Goal: Find specific page/section

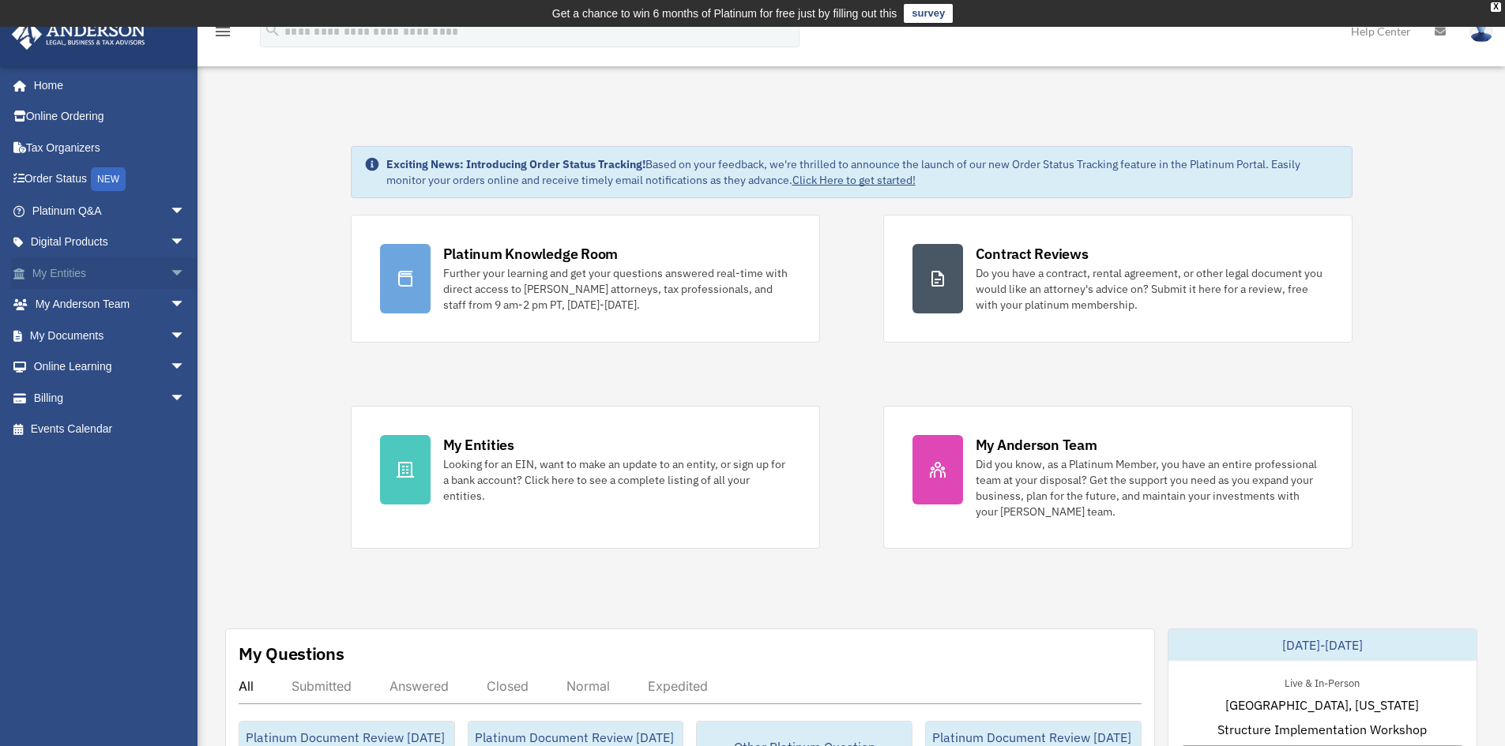
click at [170, 268] on span "arrow_drop_down" at bounding box center [186, 274] width 32 height 32
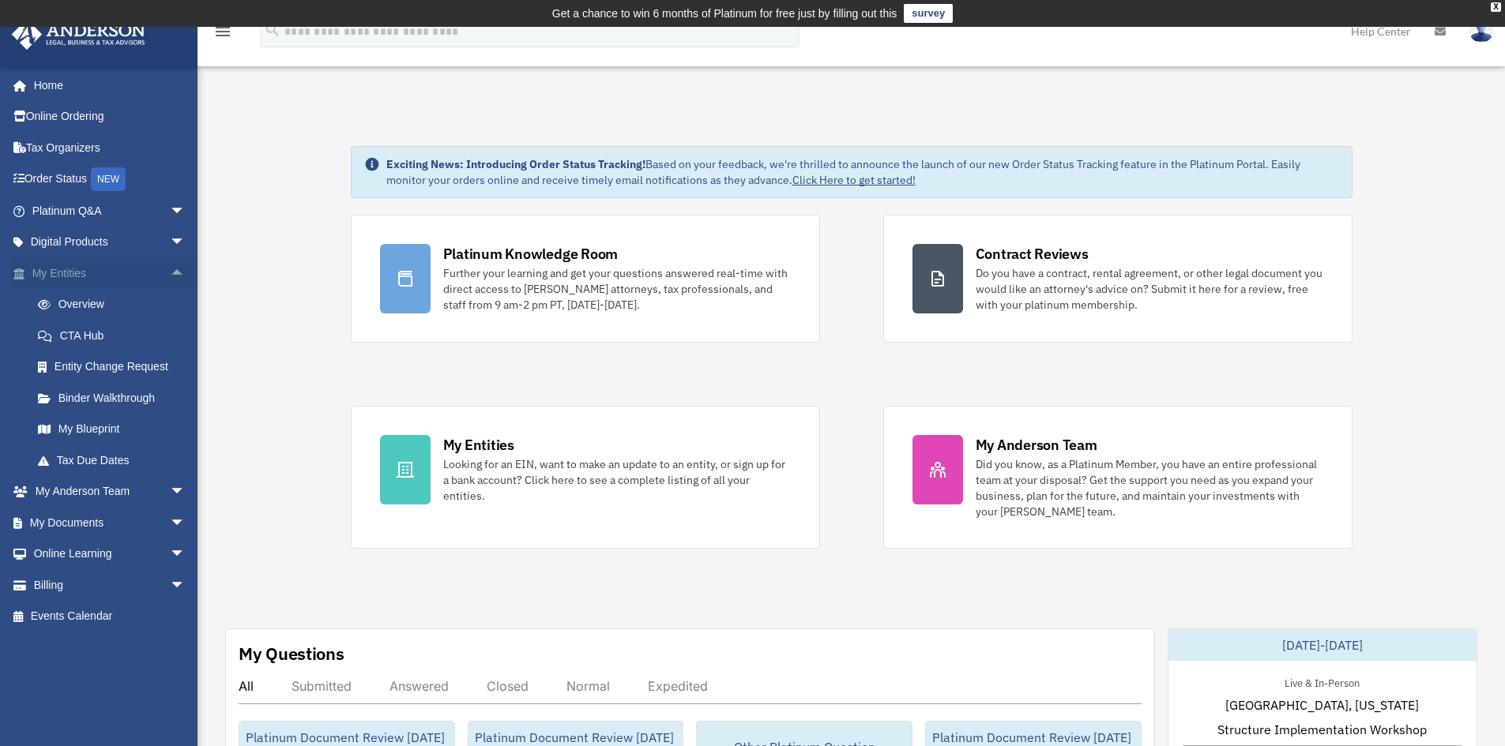
click at [170, 269] on span "arrow_drop_up" at bounding box center [186, 274] width 32 height 32
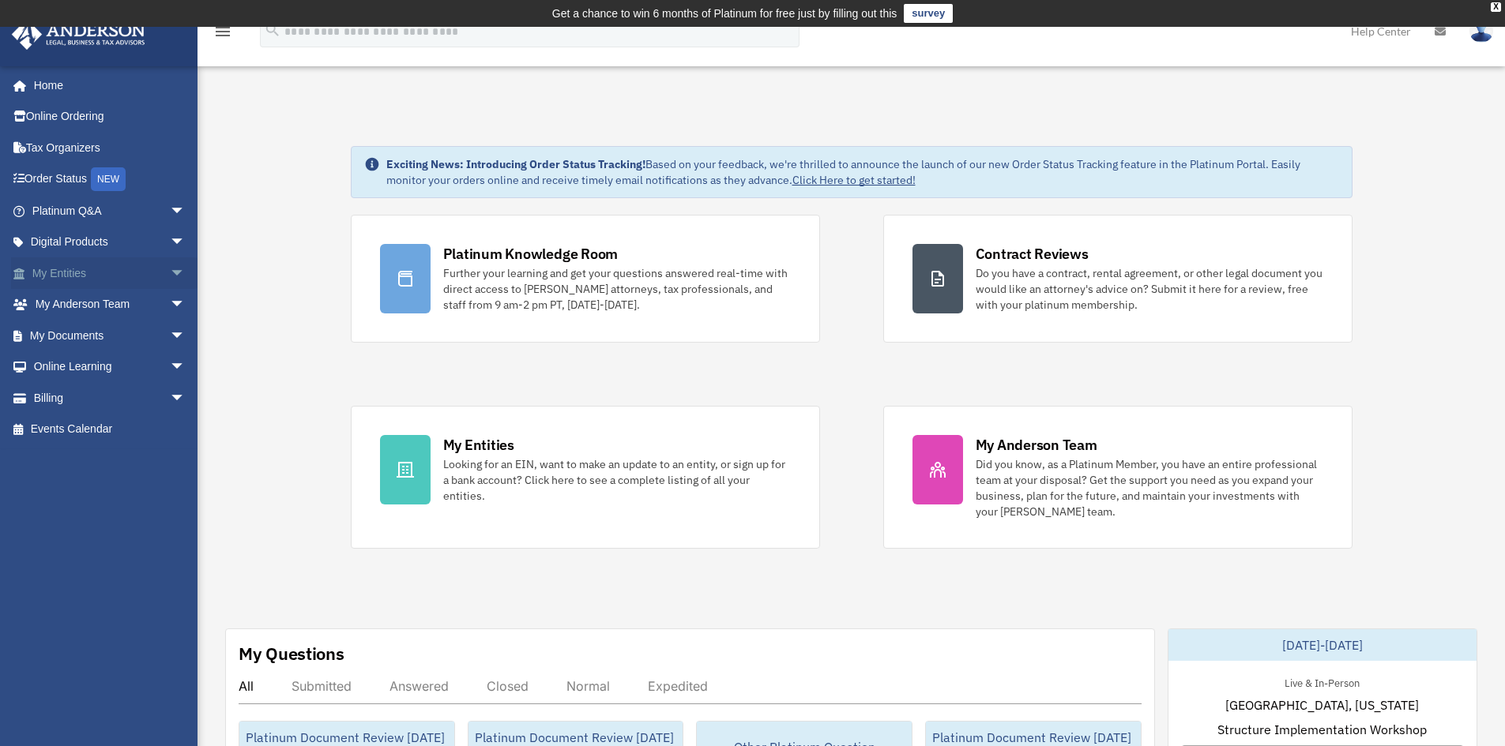
click at [170, 269] on span "arrow_drop_down" at bounding box center [186, 274] width 32 height 32
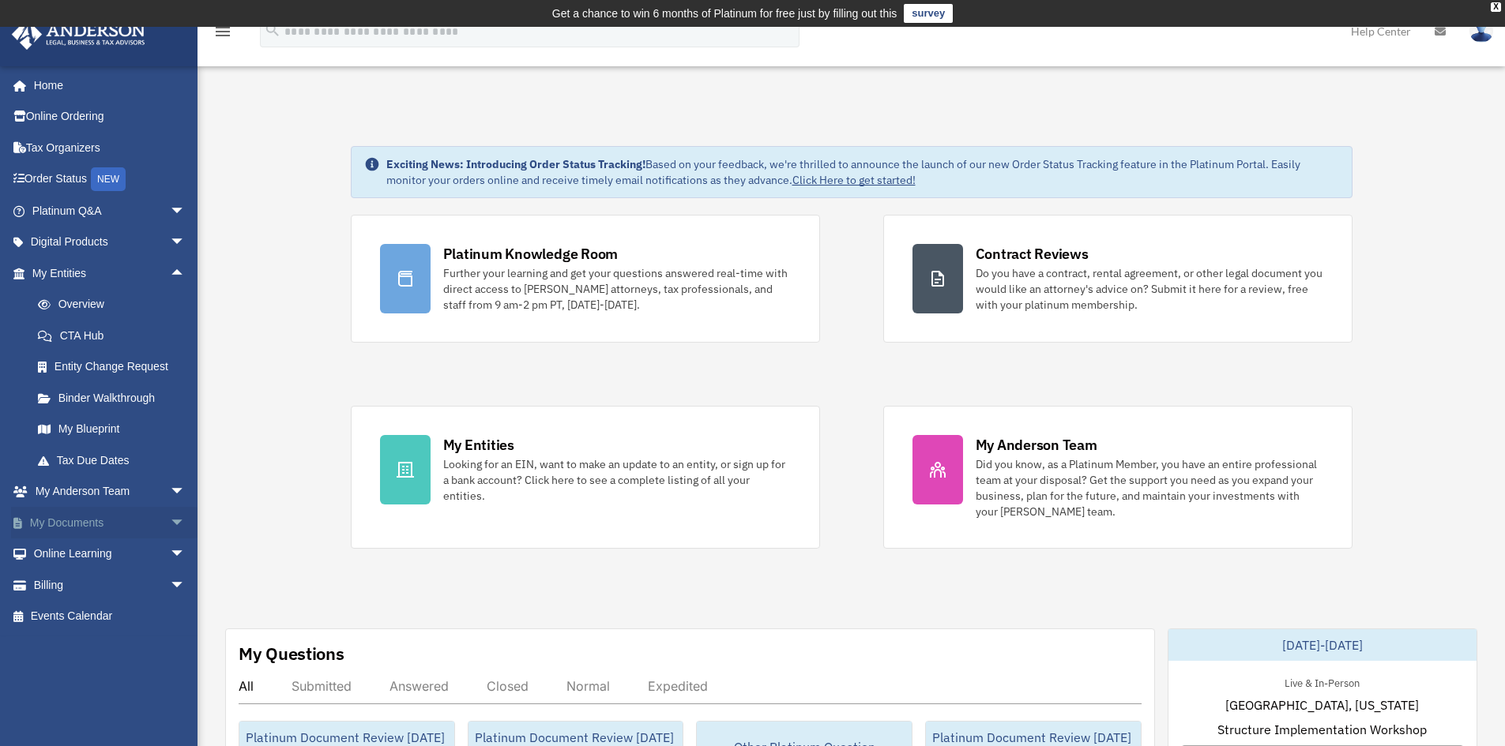
click at [170, 514] on span "arrow_drop_down" at bounding box center [186, 523] width 32 height 32
click at [63, 543] on link "Box" at bounding box center [115, 555] width 187 height 32
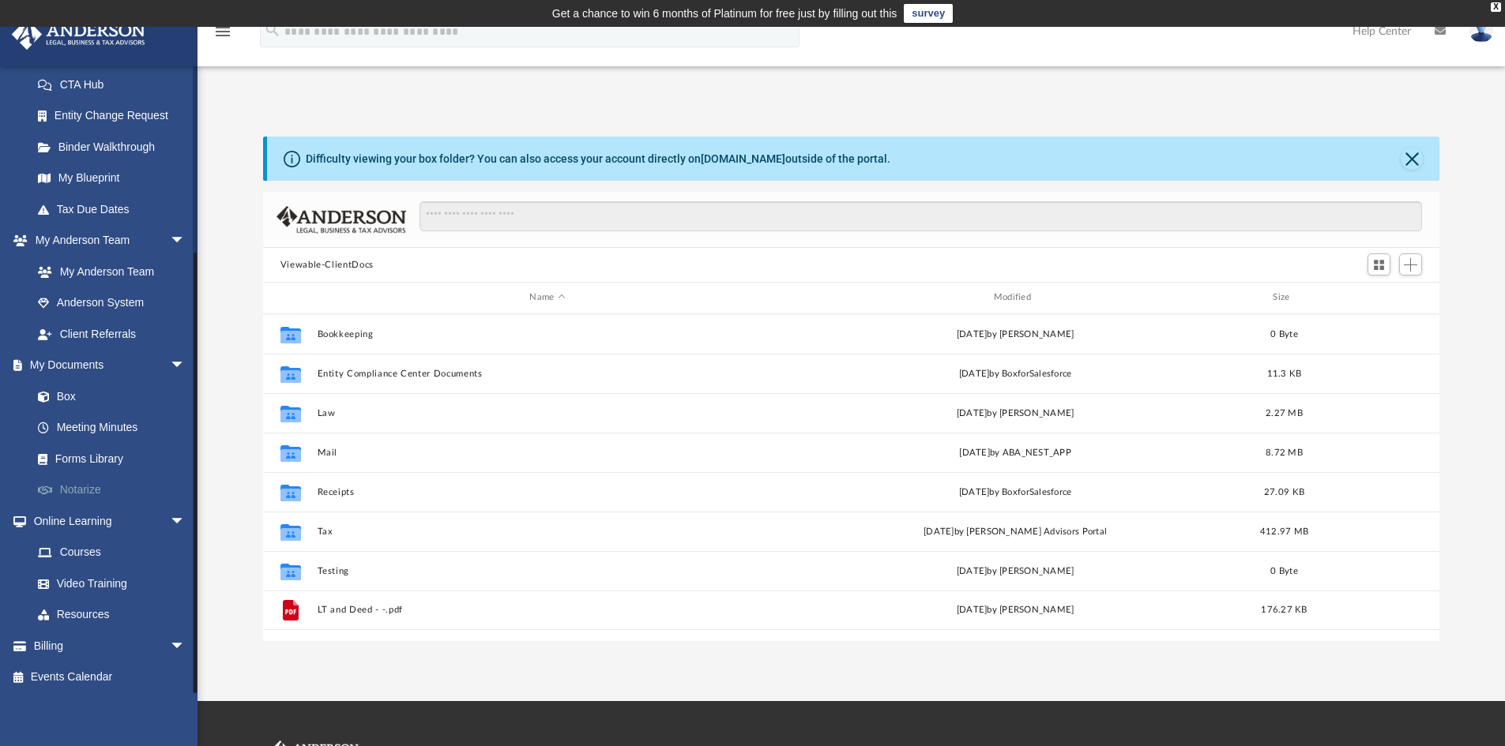
scroll to position [254, 0]
click at [170, 639] on span "arrow_drop_down" at bounding box center [186, 643] width 32 height 32
